Goal: Transaction & Acquisition: Obtain resource

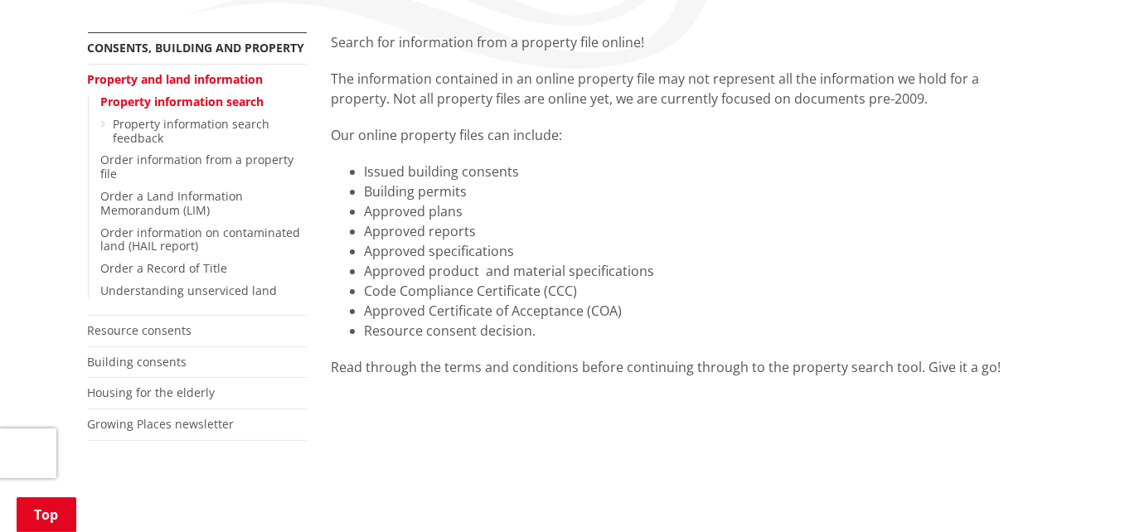
scroll to position [303, 0]
click at [138, 101] on link "Property information search" at bounding box center [182, 102] width 163 height 16
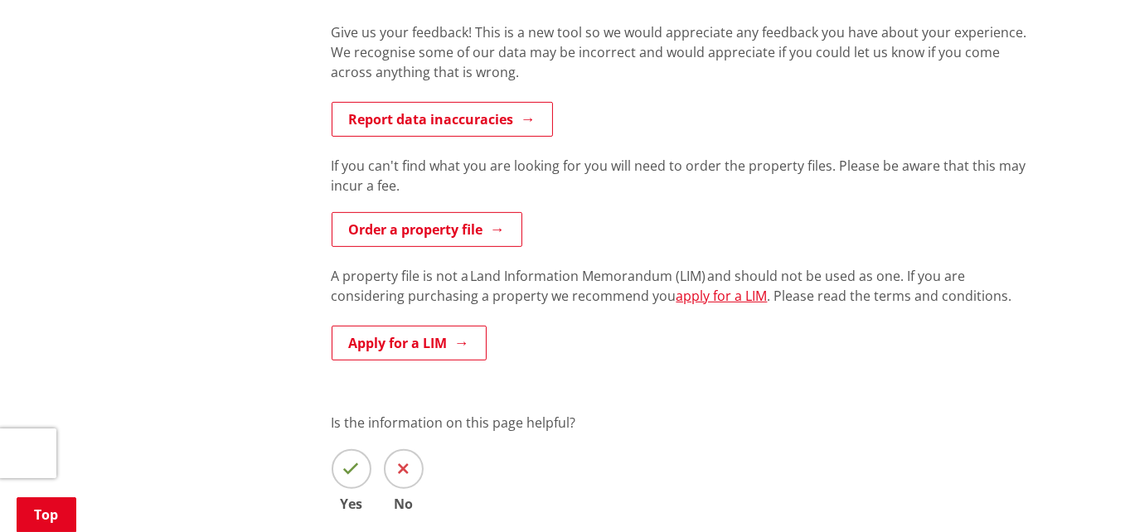
scroll to position [830, 0]
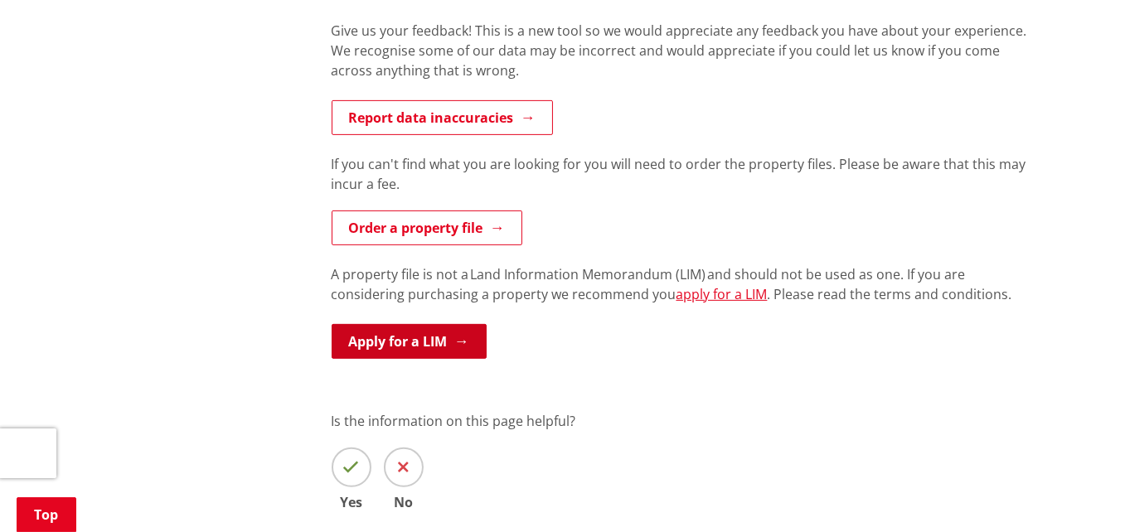
click at [400, 341] on link "Apply for a LIM" at bounding box center [409, 341] width 155 height 35
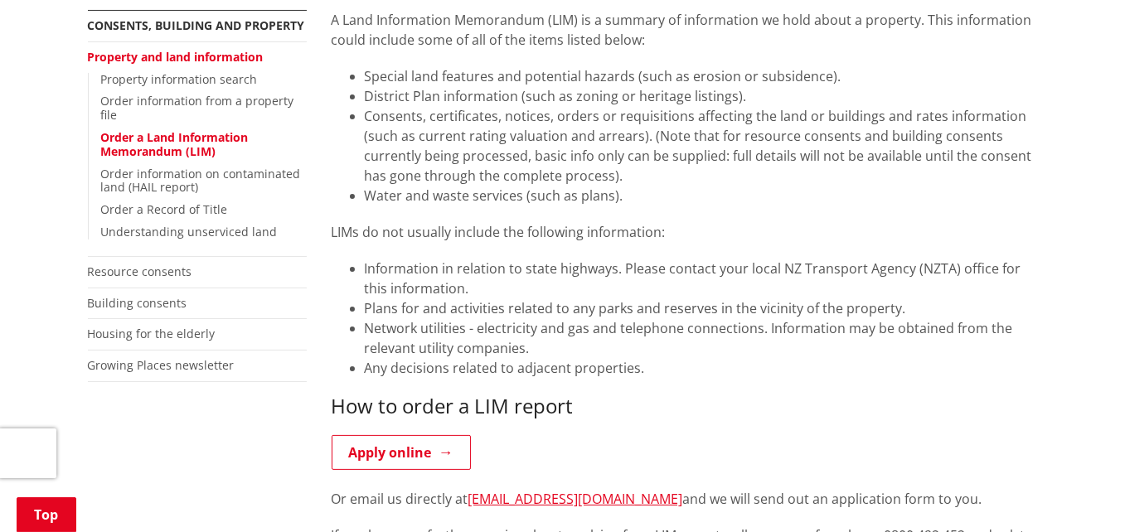
scroll to position [410, 0]
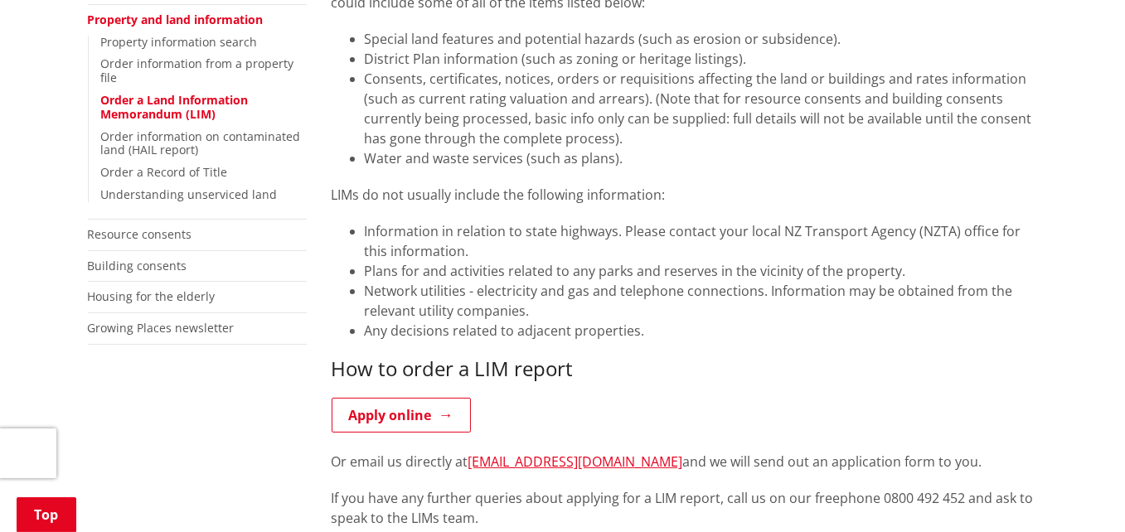
click at [400, 341] on div "A Land Information Memorandum (LIM) is a summary of information we hold about a…" at bounding box center [685, 345] width 706 height 745
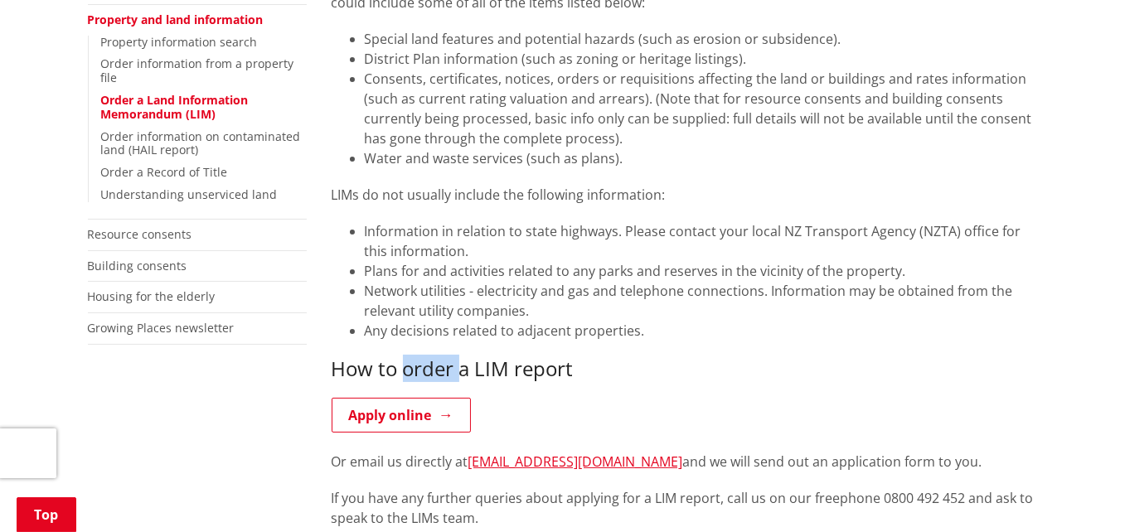
click at [400, 341] on div "A Land Information Memorandum (LIM) is a summary of information we hold about a…" at bounding box center [685, 345] width 706 height 745
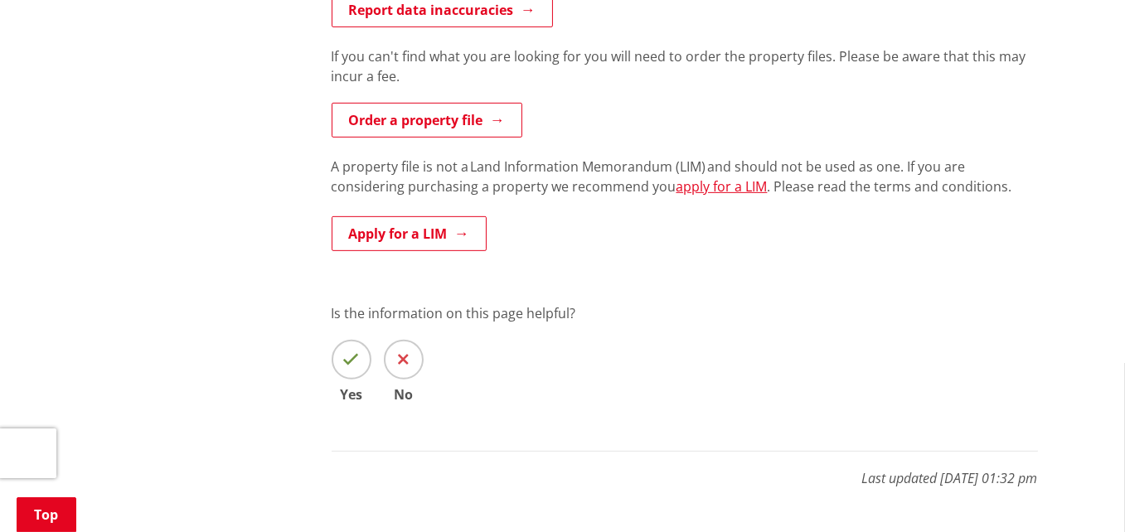
scroll to position [901, 0]
click at [370, 240] on link "Apply for a LIM" at bounding box center [409, 233] width 155 height 35
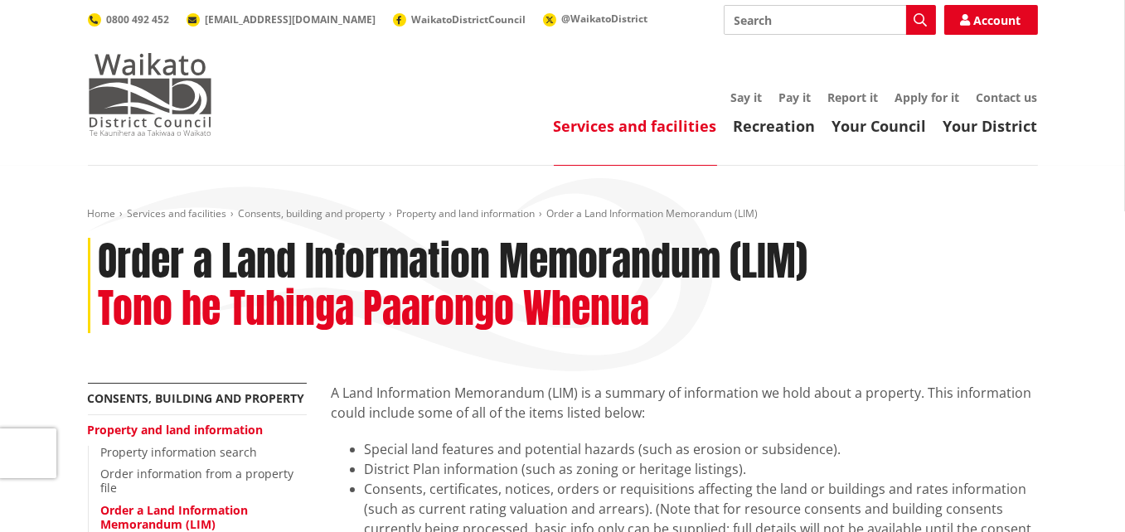
click at [161, 106] on img at bounding box center [150, 94] width 124 height 83
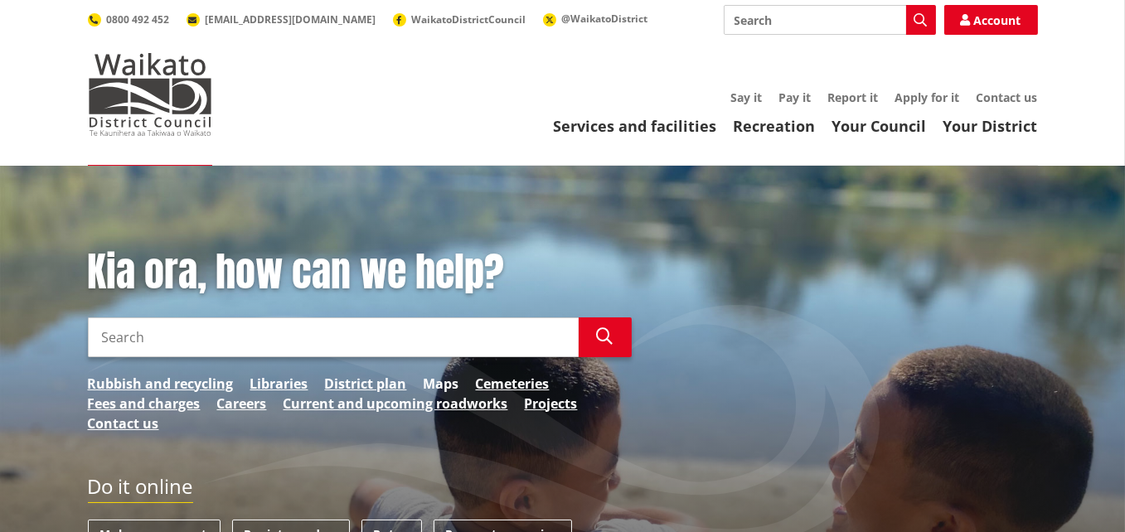
click at [439, 388] on link "Maps" at bounding box center [442, 384] width 36 height 20
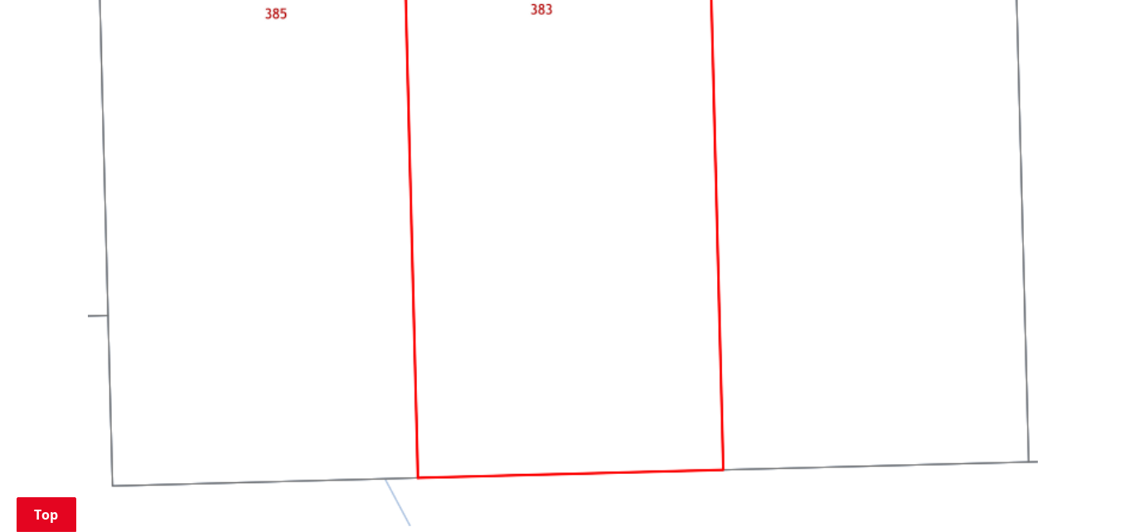
scroll to position [1620, 0]
click at [562, 197] on img at bounding box center [563, 169] width 950 height 713
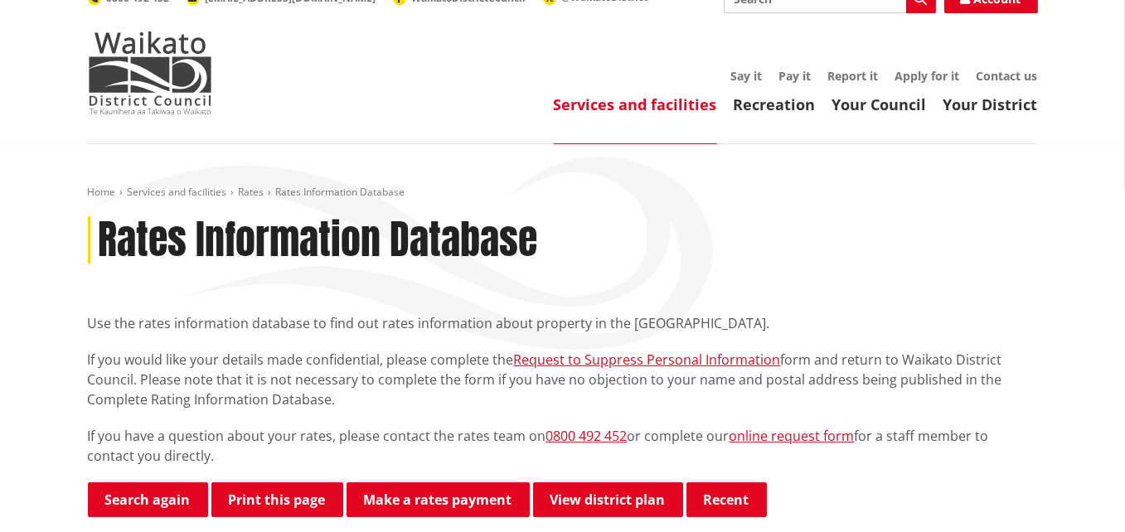
scroll to position [21, 0]
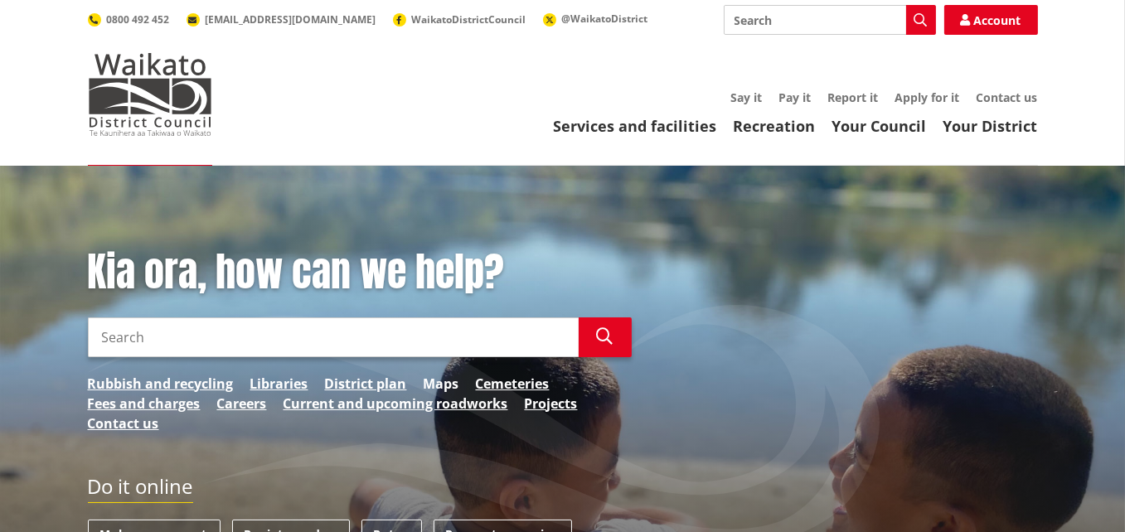
click at [434, 380] on link "Maps" at bounding box center [442, 384] width 36 height 20
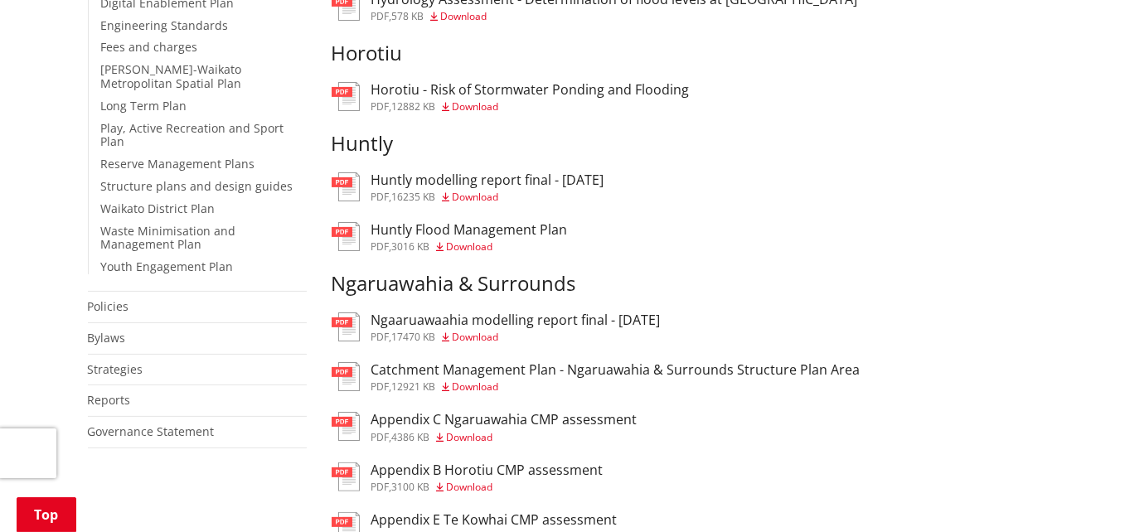
scroll to position [539, 0]
